Goal: Transaction & Acquisition: Purchase product/service

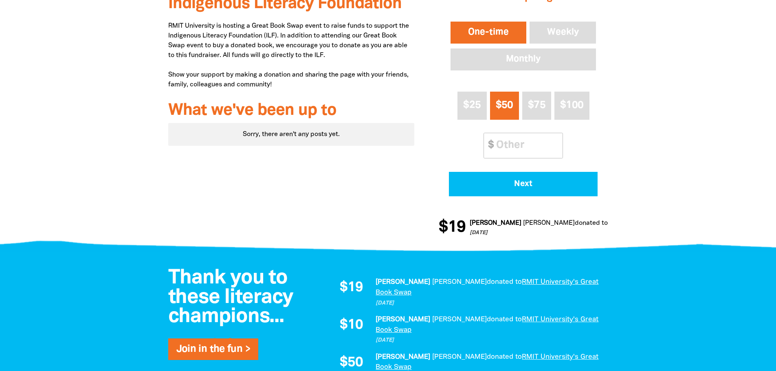
scroll to position [326, 0]
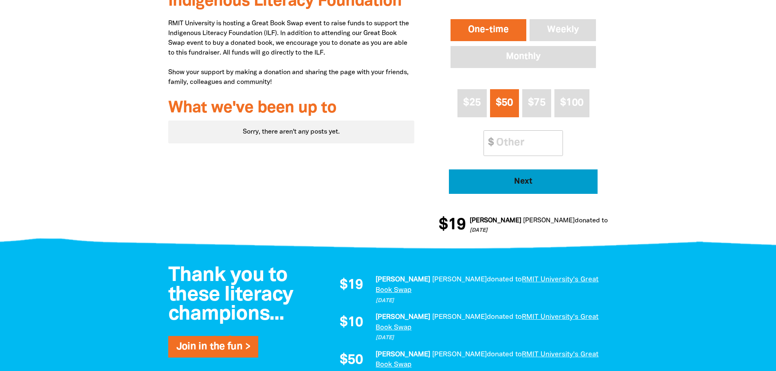
click at [523, 181] on span "Next" at bounding box center [523, 181] width 126 height 8
select select "AU"
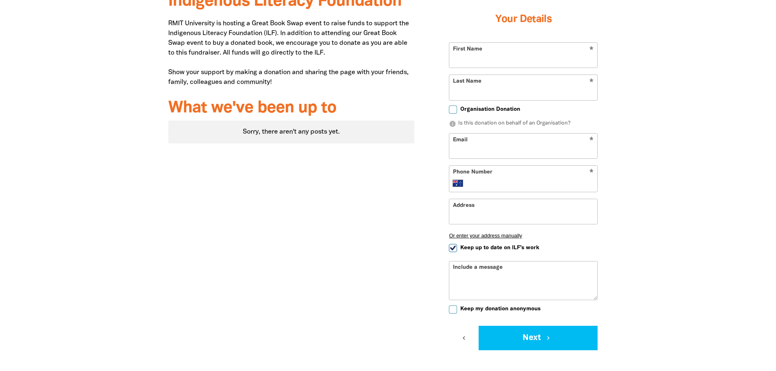
scroll to position [283, 0]
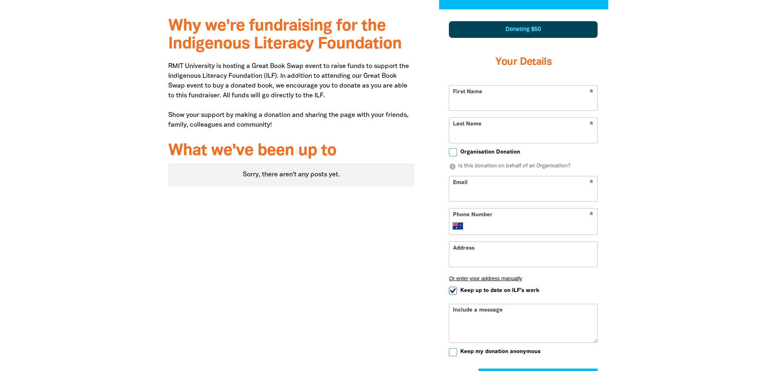
click at [503, 104] on input "First Name" at bounding box center [523, 97] width 148 height 25
type input "[PERSON_NAME]"
click at [503, 138] on input "Last Name" at bounding box center [523, 130] width 148 height 25
type input "[PERSON_NAME]"
click at [473, 186] on input "Email" at bounding box center [523, 188] width 148 height 25
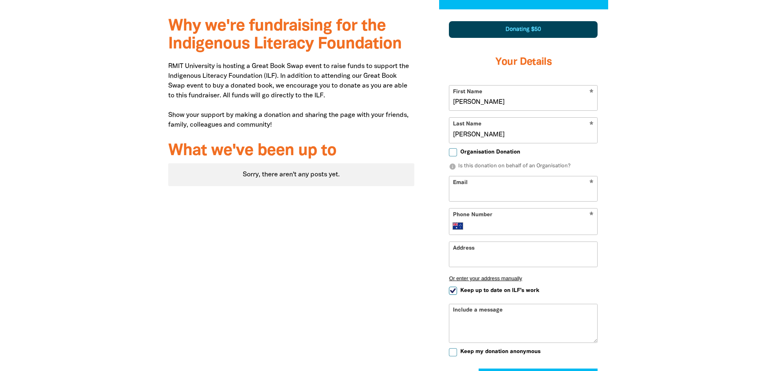
type input "[PERSON_NAME][EMAIL_ADDRESS][PERSON_NAME][DOMAIN_NAME]"
click at [511, 223] on input "Phone Number" at bounding box center [531, 226] width 125 height 10
click at [476, 254] on input "Address" at bounding box center [523, 254] width 148 height 25
click at [499, 234] on div "* Phone Number International [GEOGRAPHIC_DATA] [GEOGRAPHIC_DATA] [GEOGRAPHIC_DA…" at bounding box center [523, 221] width 149 height 27
click at [502, 226] on input "Phone Number" at bounding box center [531, 226] width 125 height 10
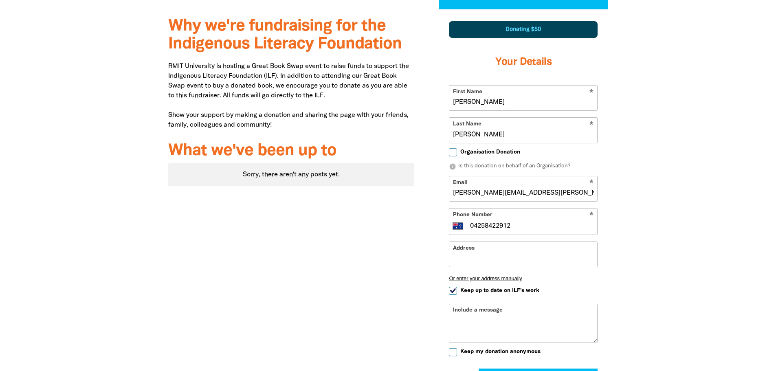
drag, startPoint x: 515, startPoint y: 225, endPoint x: 504, endPoint y: 224, distance: 10.2
click at [504, 224] on input "04258422912" at bounding box center [531, 226] width 125 height 10
type input "0425 842 292"
click at [488, 257] on input "Address" at bounding box center [523, 254] width 148 height 25
click at [480, 259] on input "Address" at bounding box center [523, 254] width 148 height 25
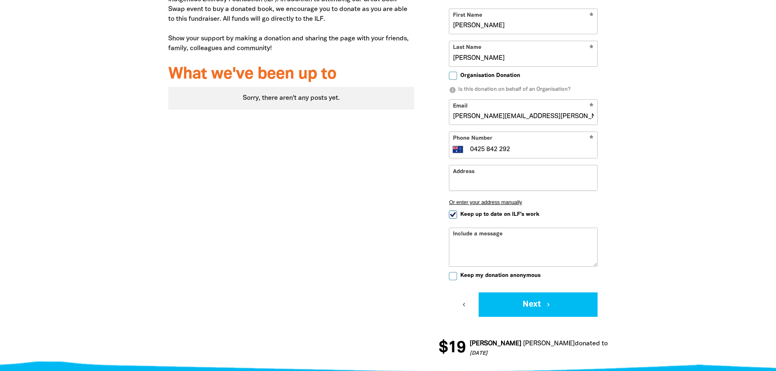
scroll to position [364, 0]
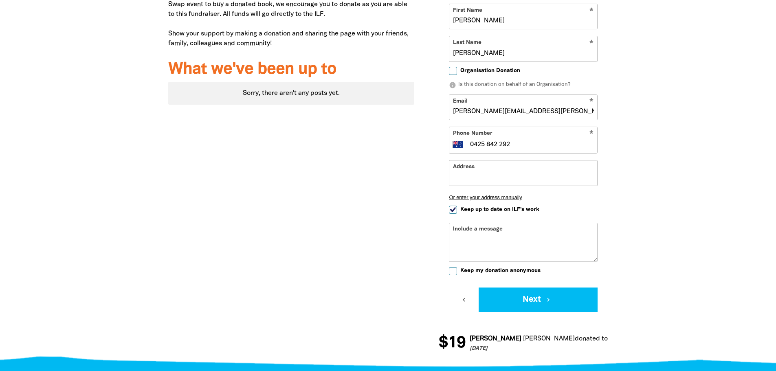
click at [467, 179] on input "Address" at bounding box center [523, 172] width 148 height 25
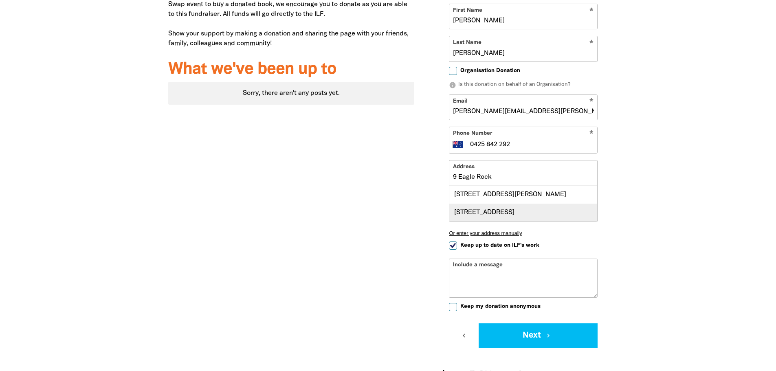
click at [502, 217] on div "[STREET_ADDRESS]" at bounding box center [523, 213] width 148 height 18
type input "[STREET_ADDRESS]"
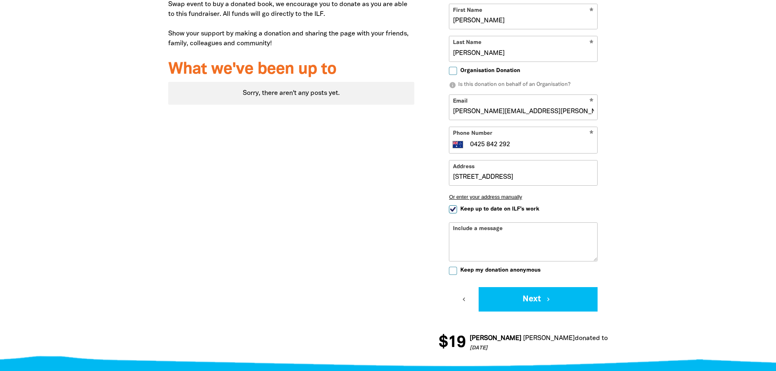
click at [510, 234] on div "Include a message" at bounding box center [523, 241] width 149 height 39
click at [464, 227] on div "Include a message" at bounding box center [523, 241] width 149 height 39
click at [489, 230] on div "Include a message" at bounding box center [523, 241] width 149 height 39
click at [510, 230] on div "Include a message" at bounding box center [523, 241] width 149 height 39
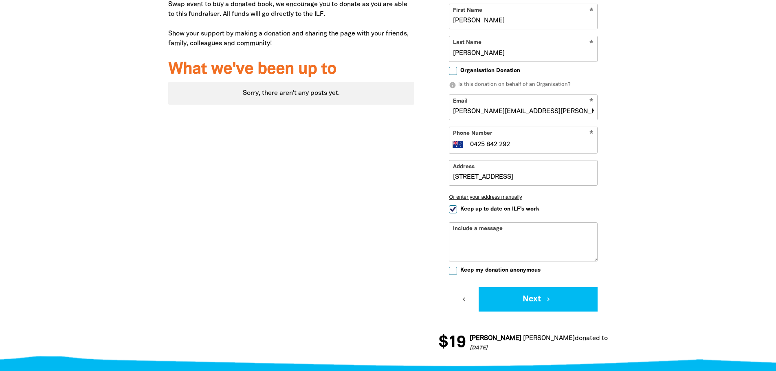
drag, startPoint x: 508, startPoint y: 230, endPoint x: 458, endPoint y: 231, distance: 49.7
click at [458, 231] on div "Include a message" at bounding box center [523, 241] width 149 height 39
click at [485, 235] on textarea "Include a message" at bounding box center [523, 248] width 148 height 26
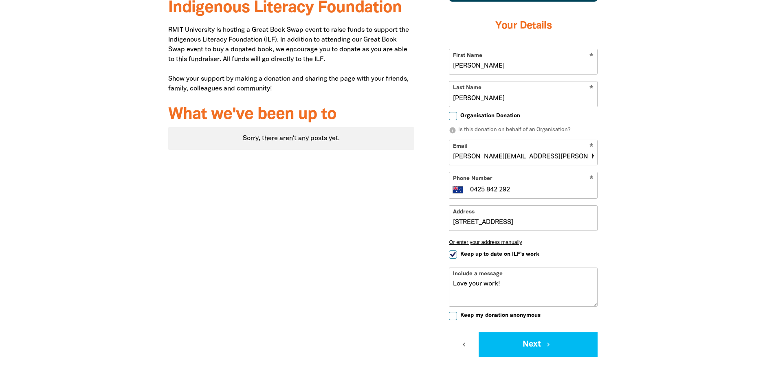
scroll to position [324, 0]
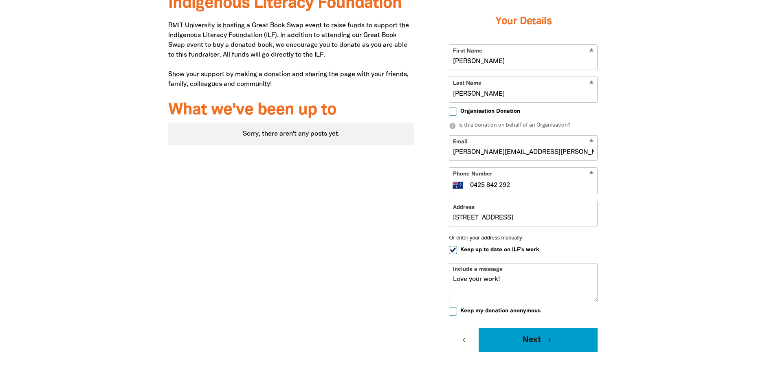
type textarea "Love your work!"
click at [537, 340] on button "Next chevron_right" at bounding box center [537, 340] width 119 height 24
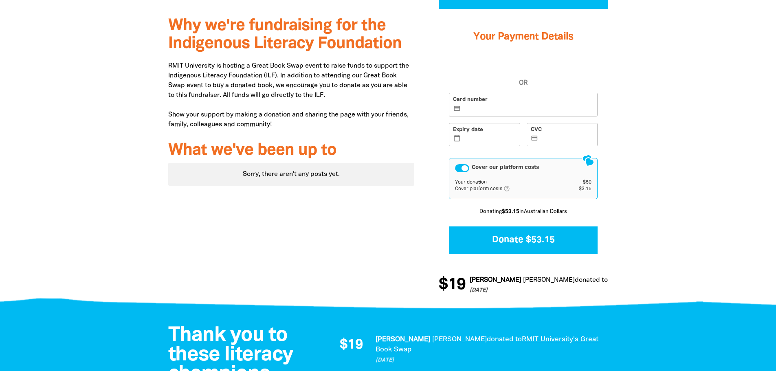
scroll to position [235, 0]
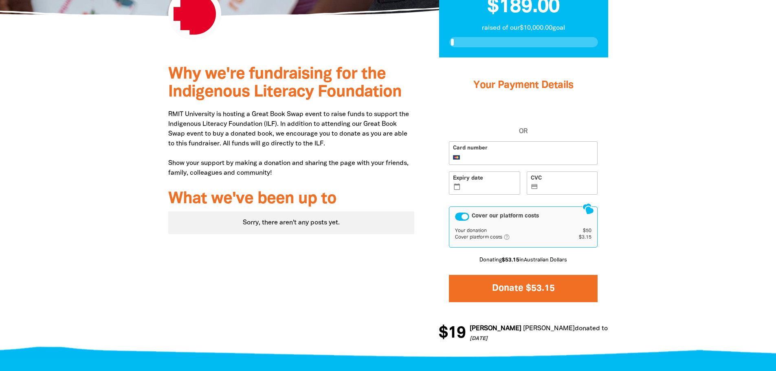
click at [517, 286] on button "Donate $53.15" at bounding box center [523, 288] width 149 height 27
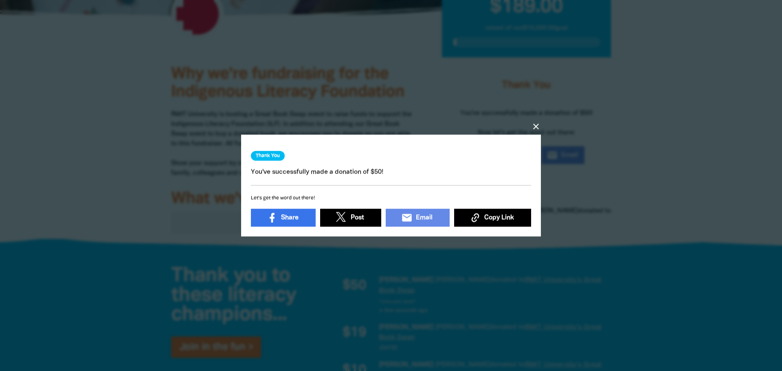
click at [536, 121] on icon "close" at bounding box center [536, 126] width 10 height 10
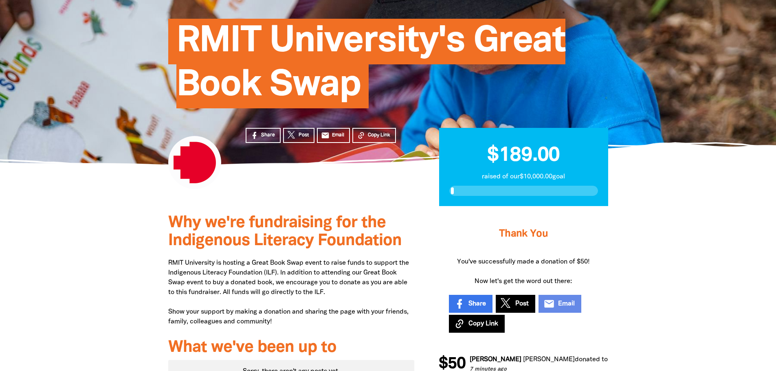
scroll to position [0, 0]
